Goal: Find specific page/section: Find specific page/section

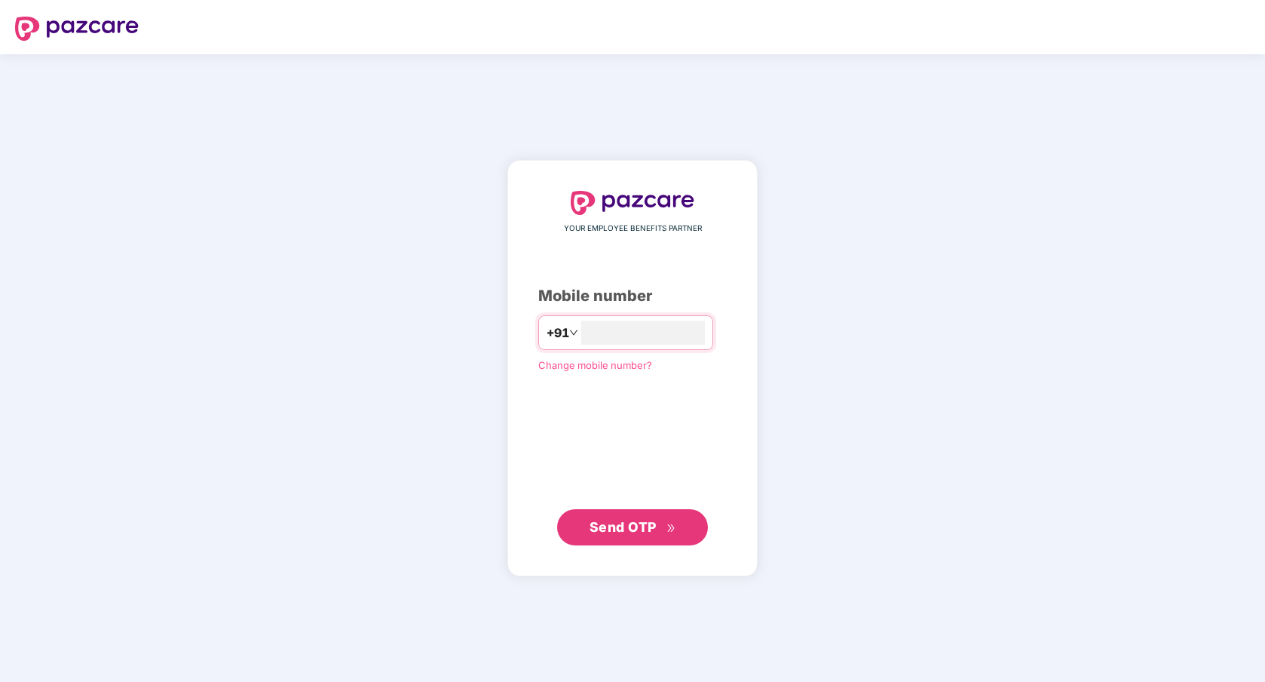
type input "**********"
click at [635, 536] on span "Send OTP" at bounding box center [633, 526] width 87 height 21
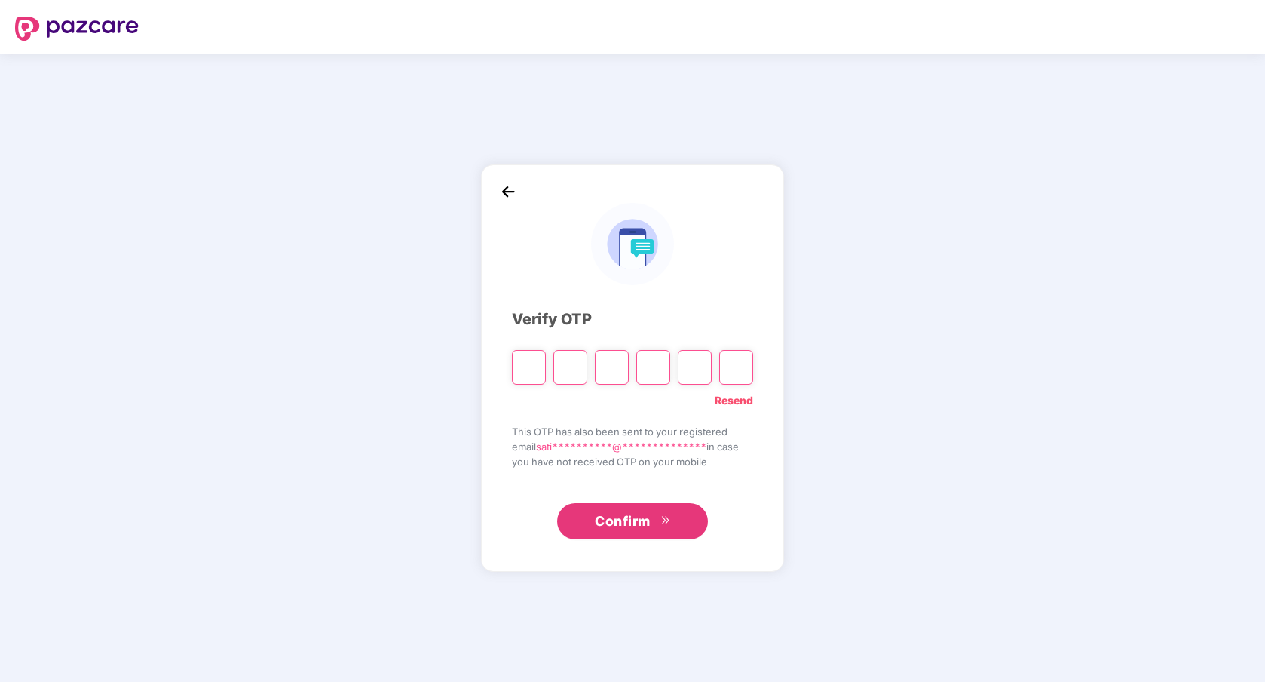
type input "*"
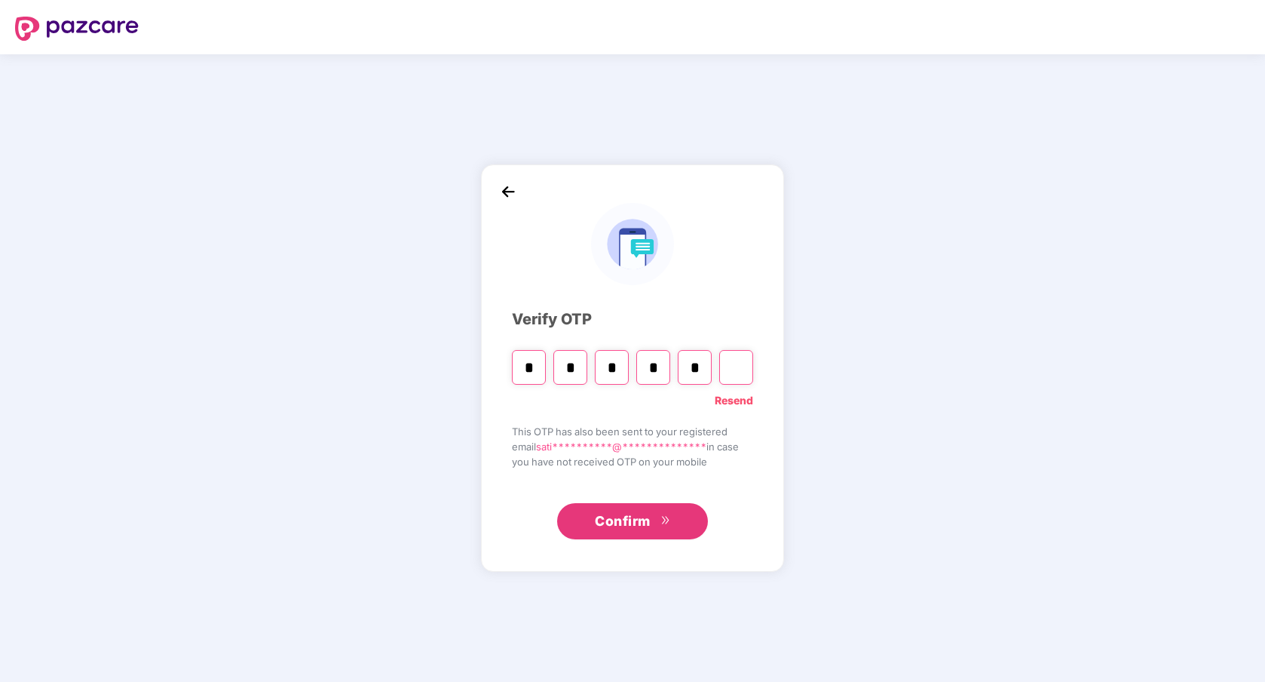
type input "*"
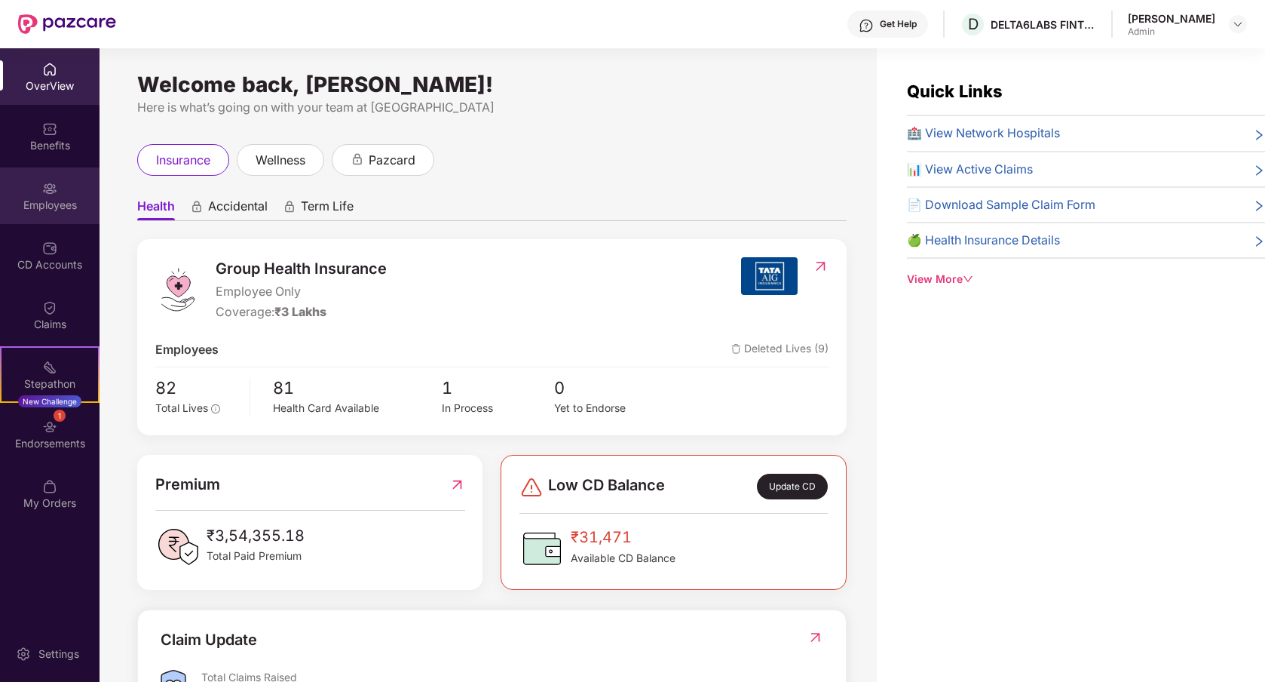
click at [54, 216] on div "Employees" at bounding box center [50, 195] width 100 height 57
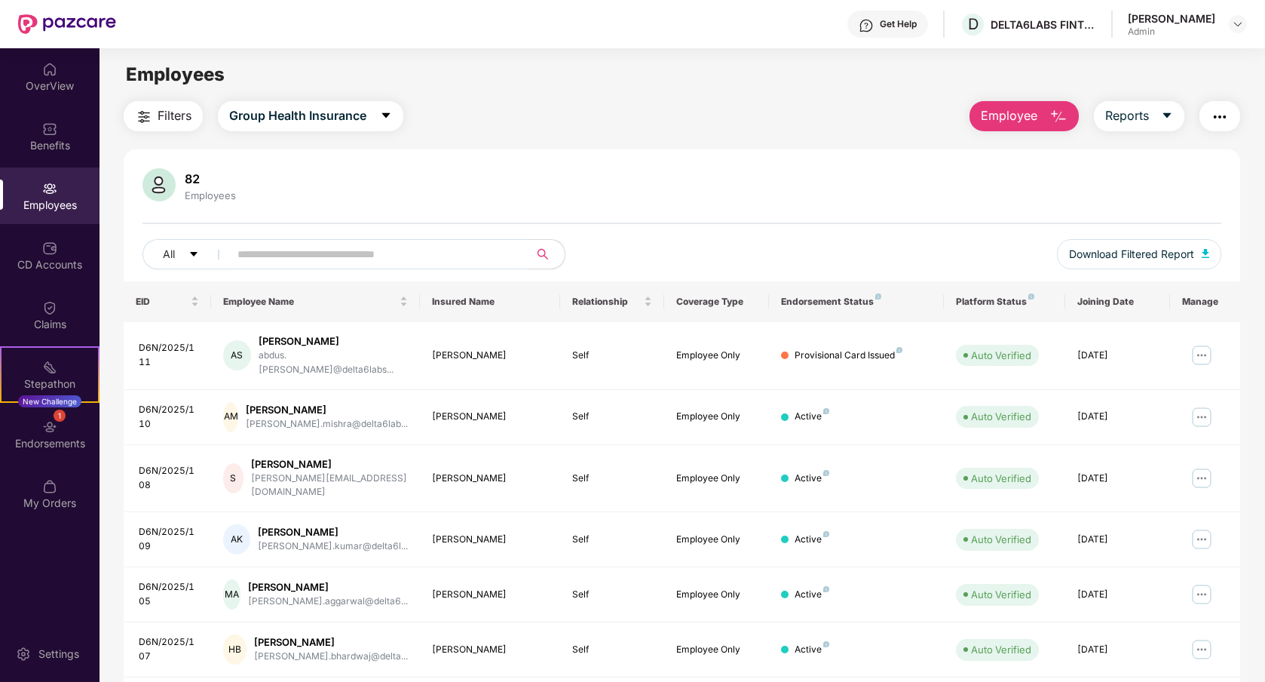
click at [170, 119] on span "Filters" at bounding box center [175, 115] width 34 height 19
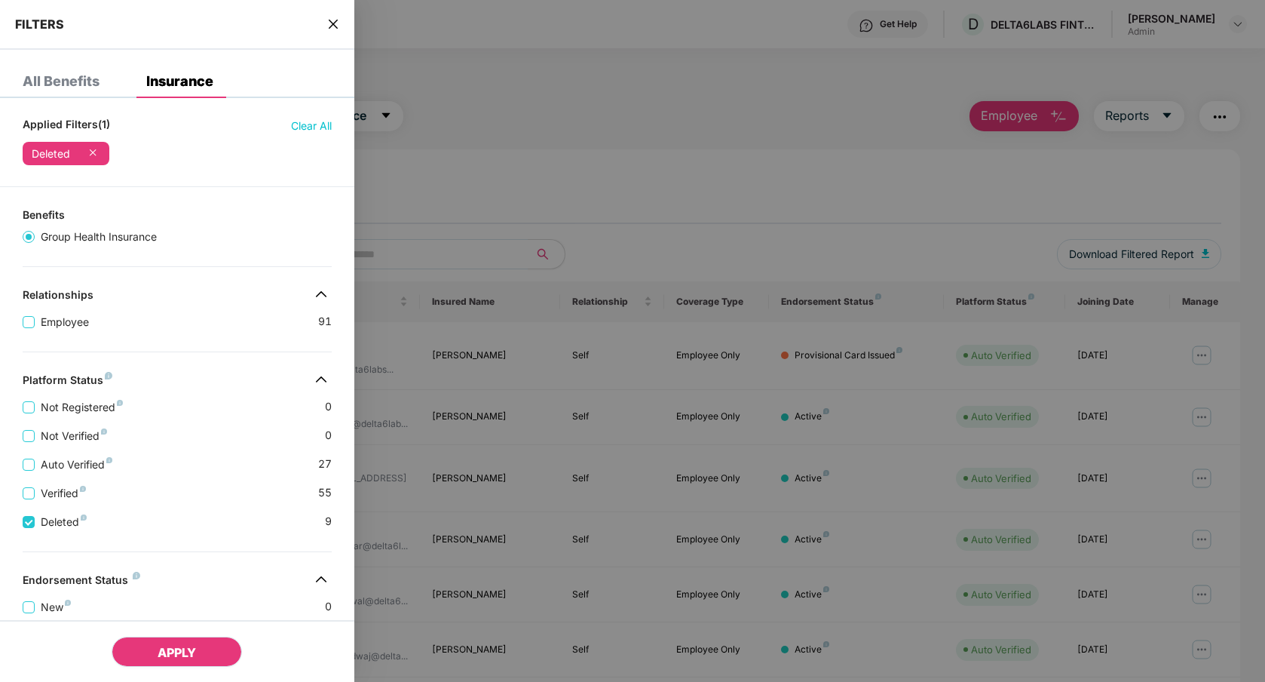
click at [199, 655] on button "APPLY" at bounding box center [177, 651] width 130 height 30
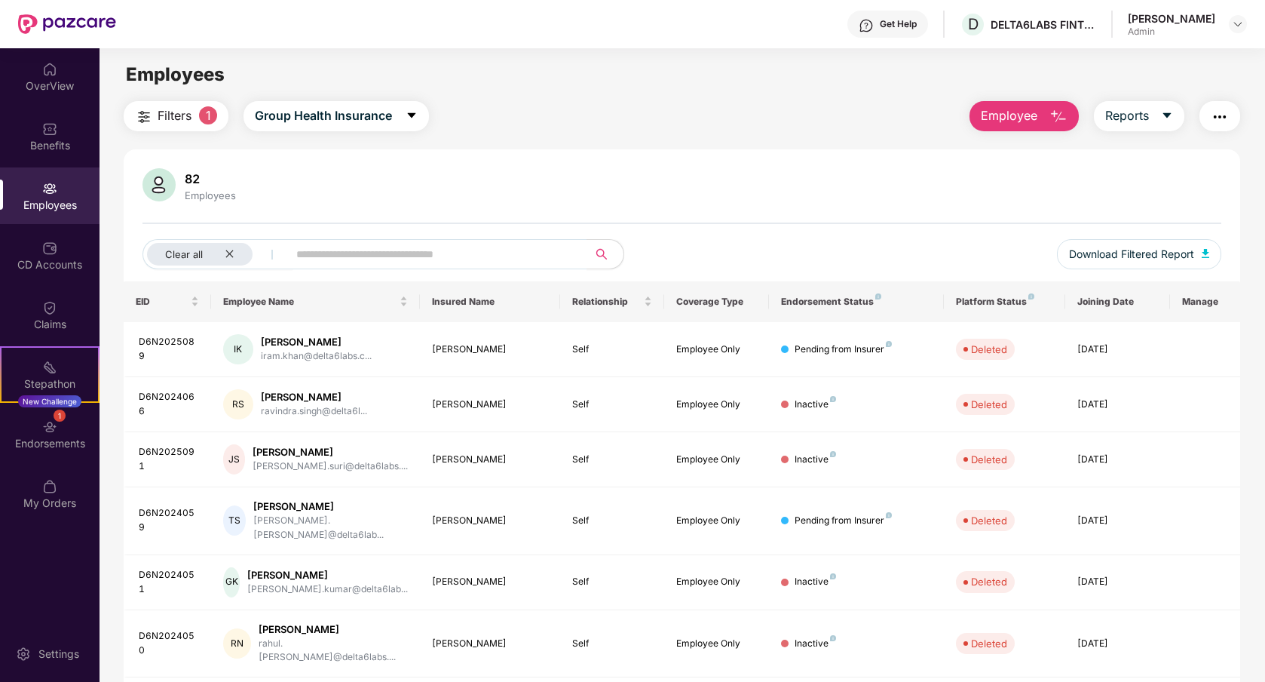
click at [192, 115] on span "Filters" at bounding box center [175, 115] width 34 height 19
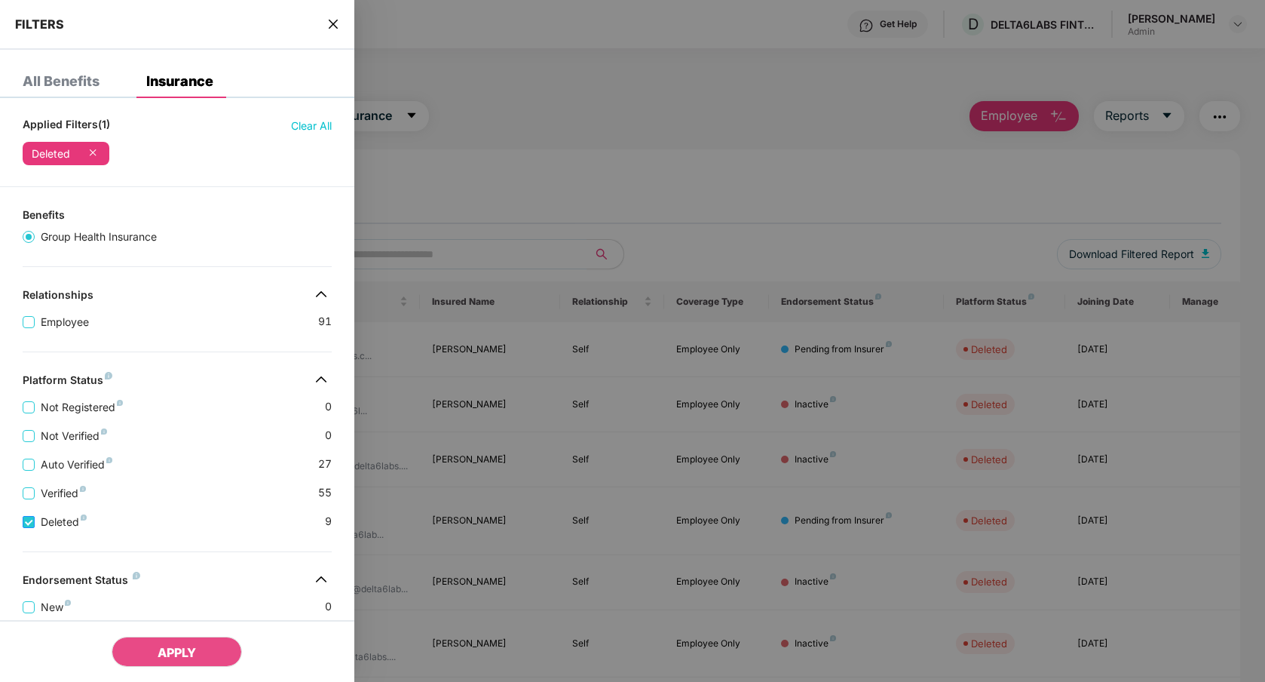
click at [33, 514] on label "Deleted" at bounding box center [58, 521] width 70 height 17
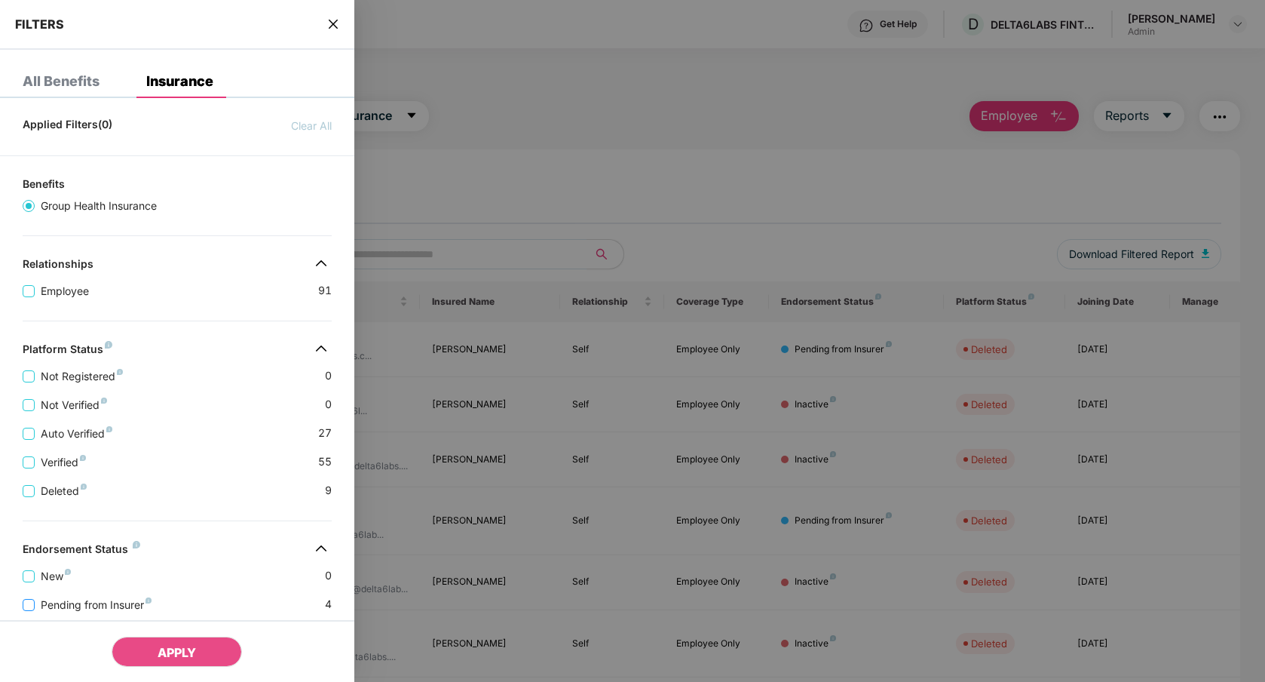
click at [90, 602] on span "Pending from Insurer" at bounding box center [96, 604] width 123 height 17
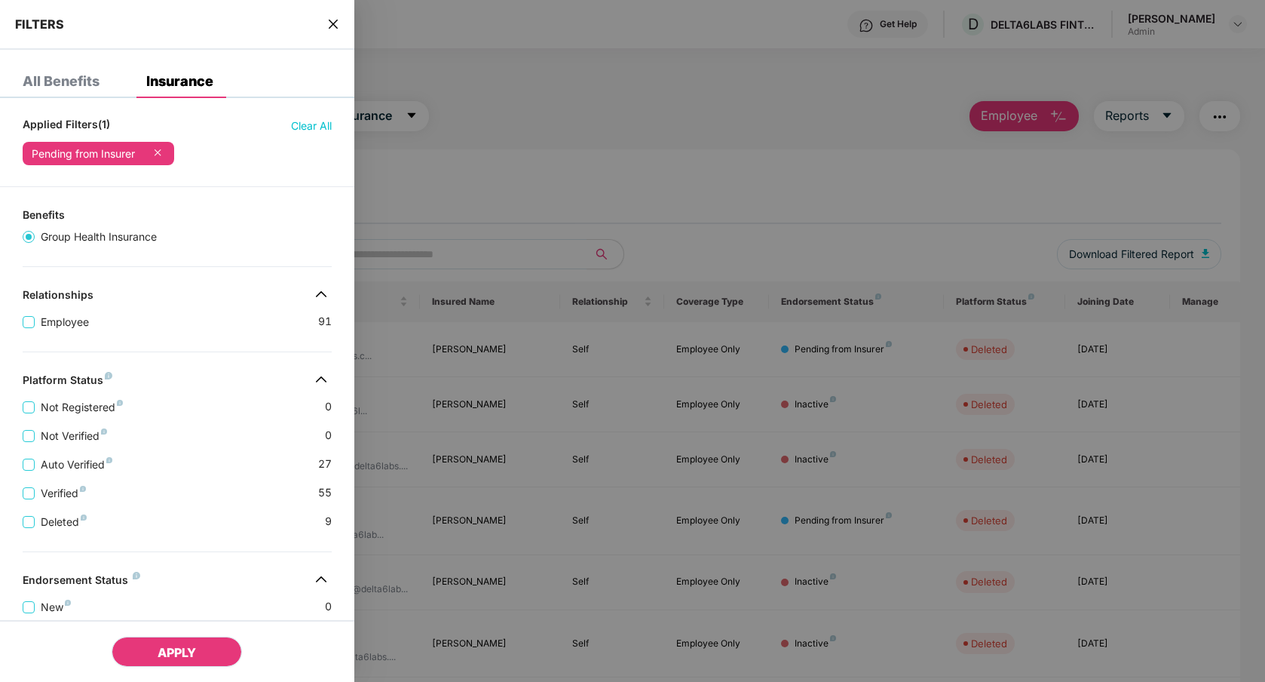
click at [164, 648] on span "APPLY" at bounding box center [177, 652] width 38 height 15
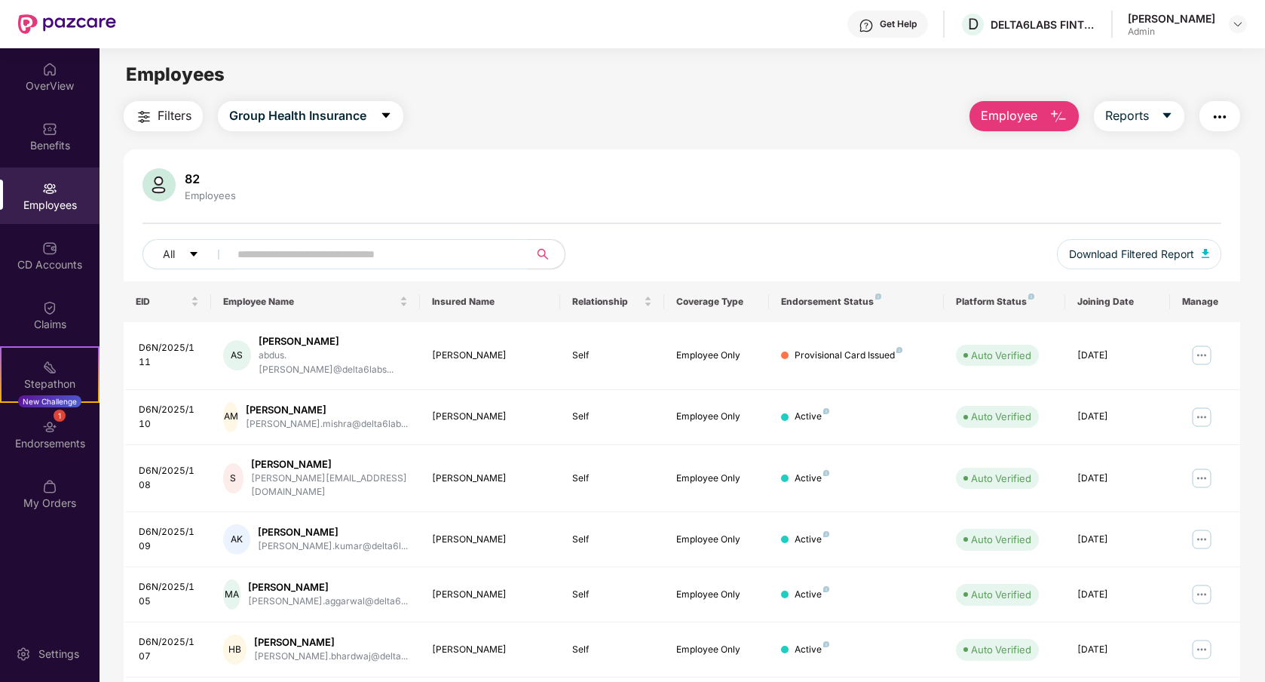
click at [61, 212] on div "Employees" at bounding box center [50, 195] width 100 height 57
